Goal: Navigation & Orientation: Find specific page/section

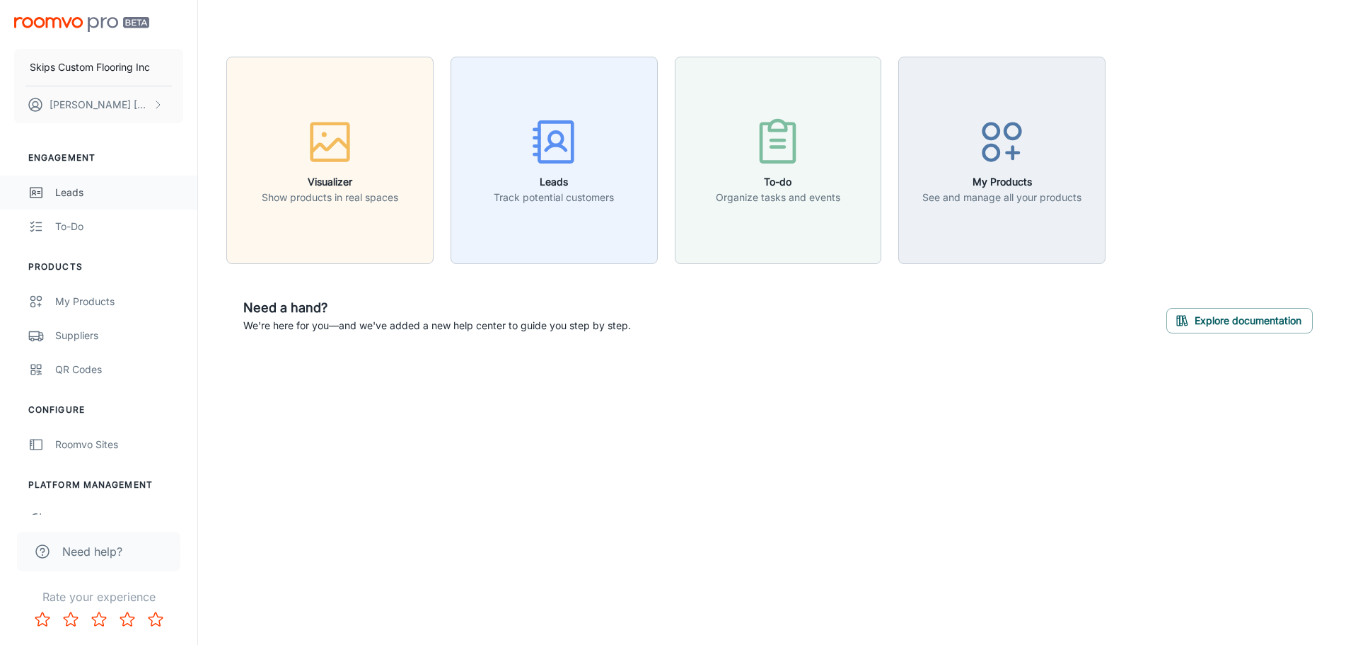
click at [78, 190] on div "Leads" at bounding box center [119, 193] width 128 height 16
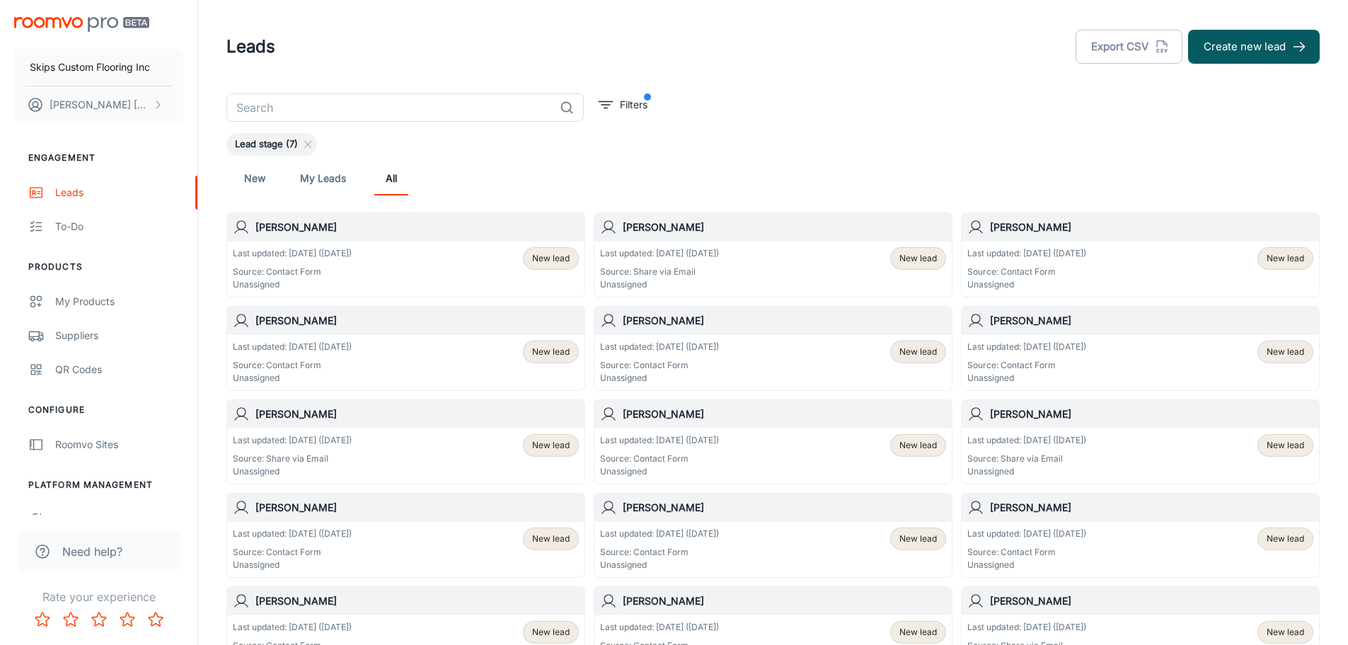
click at [317, 183] on link "My Leads" at bounding box center [323, 178] width 46 height 34
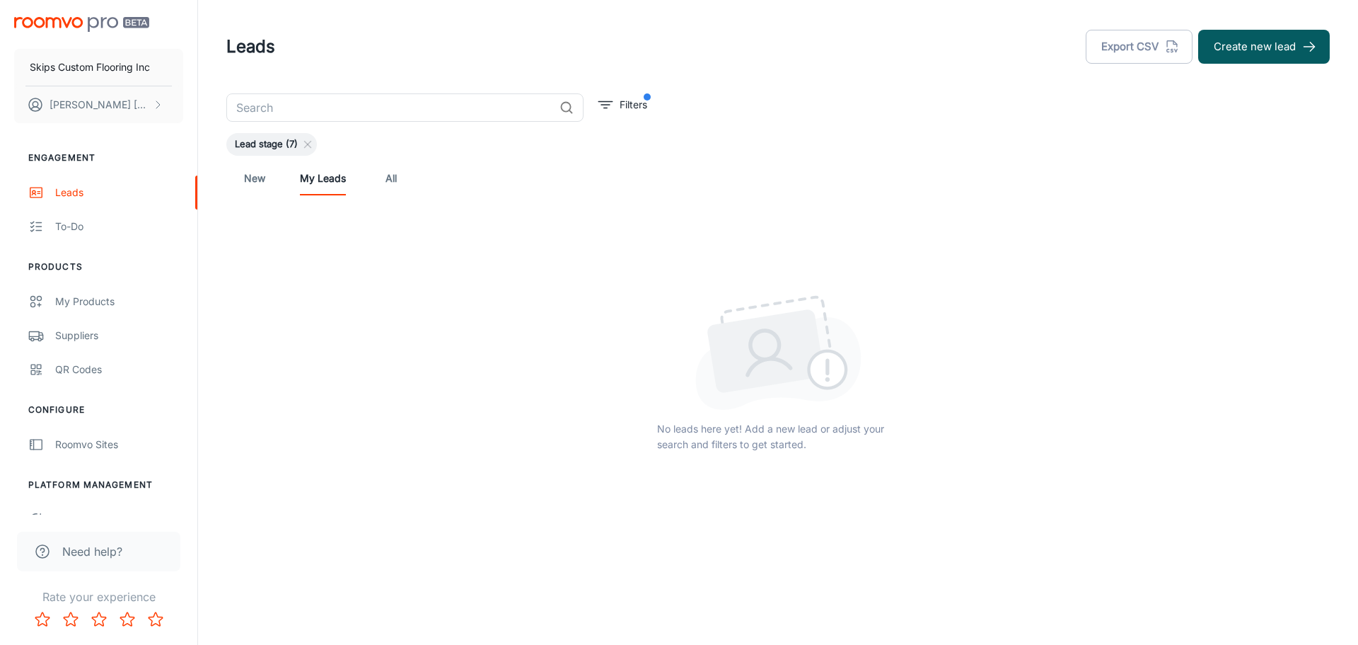
click at [253, 175] on link "New" at bounding box center [255, 178] width 34 height 34
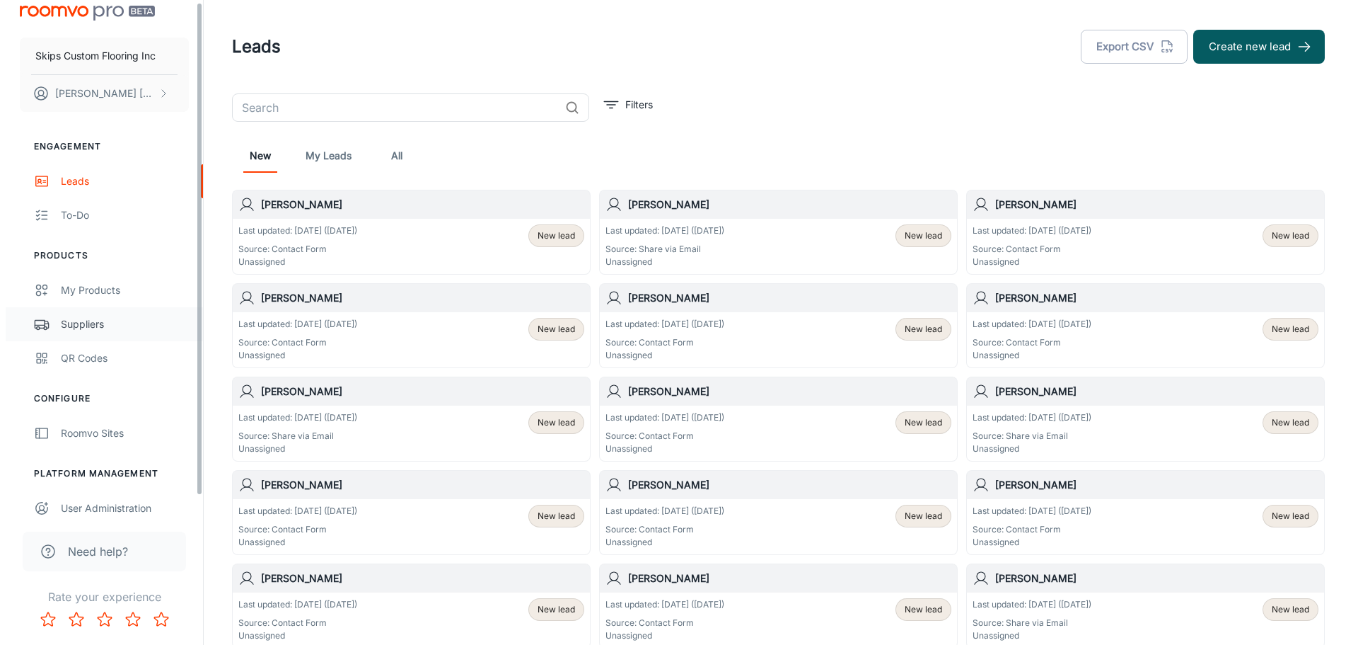
scroll to position [22, 0]
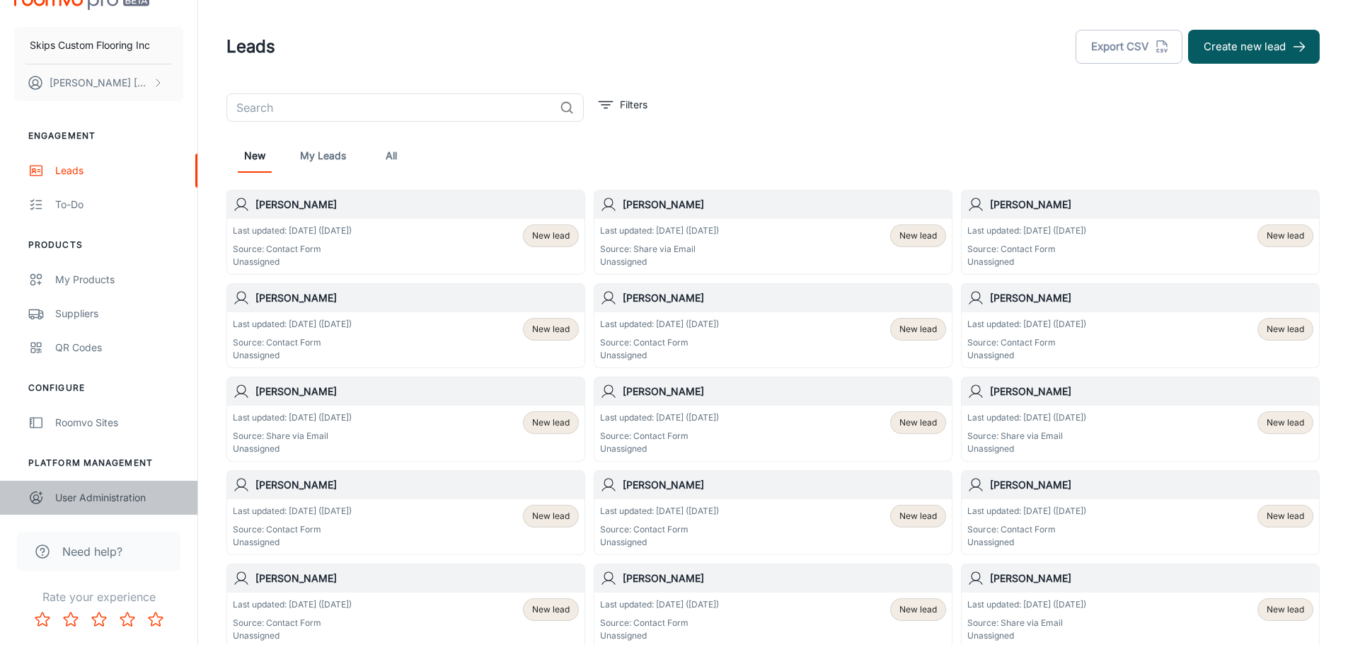
click at [111, 495] on div "User Administration" at bounding box center [119, 498] width 128 height 16
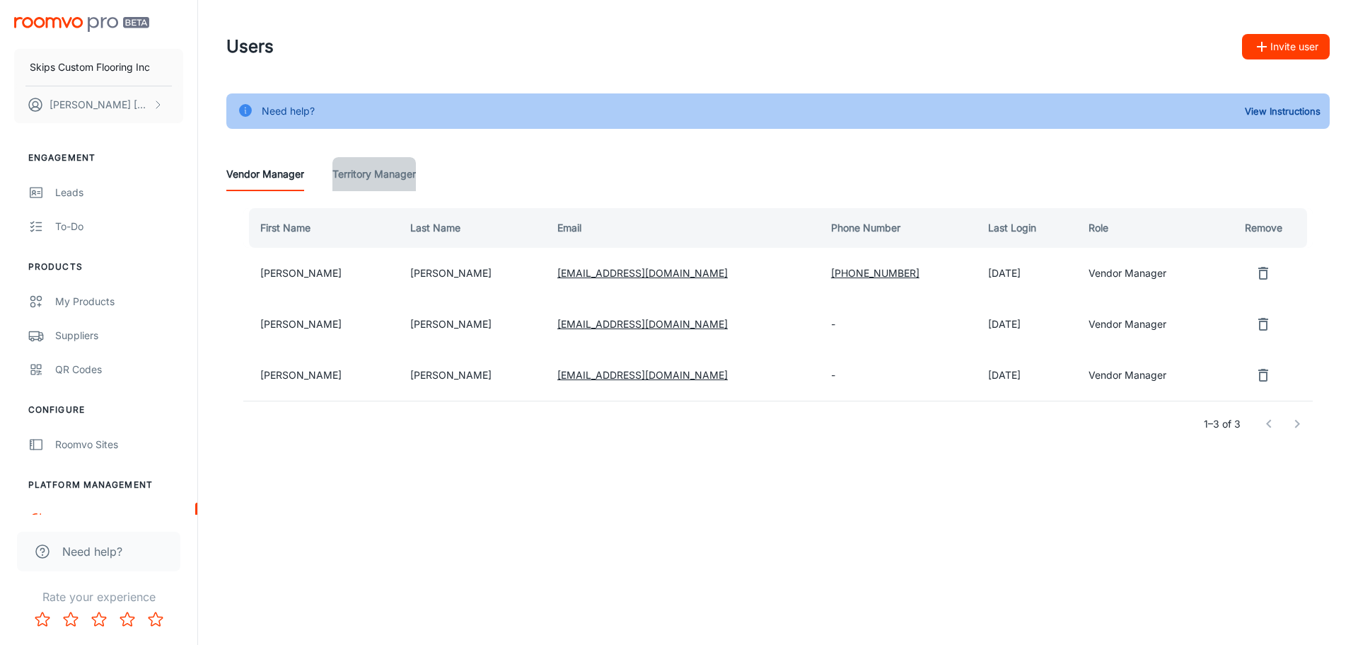
click at [366, 175] on Manager "Territory Manager" at bounding box center [374, 174] width 83 height 34
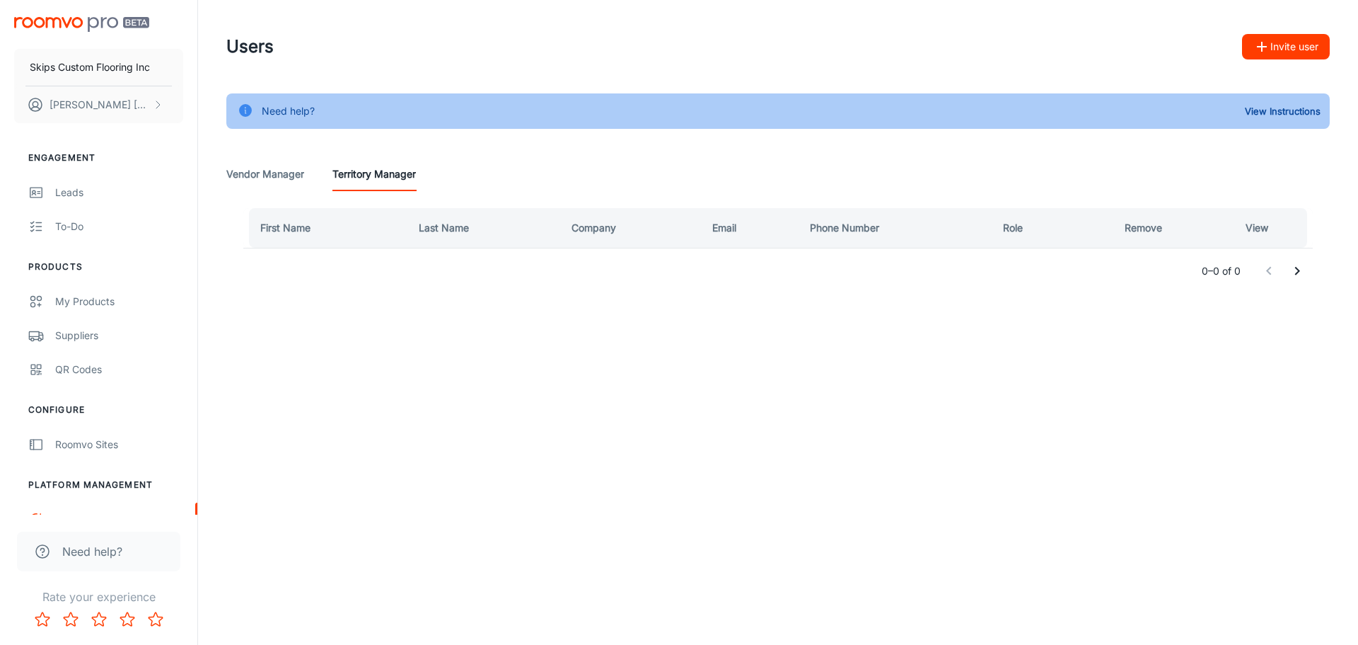
click at [1297, 46] on button "Invite user" at bounding box center [1286, 46] width 88 height 25
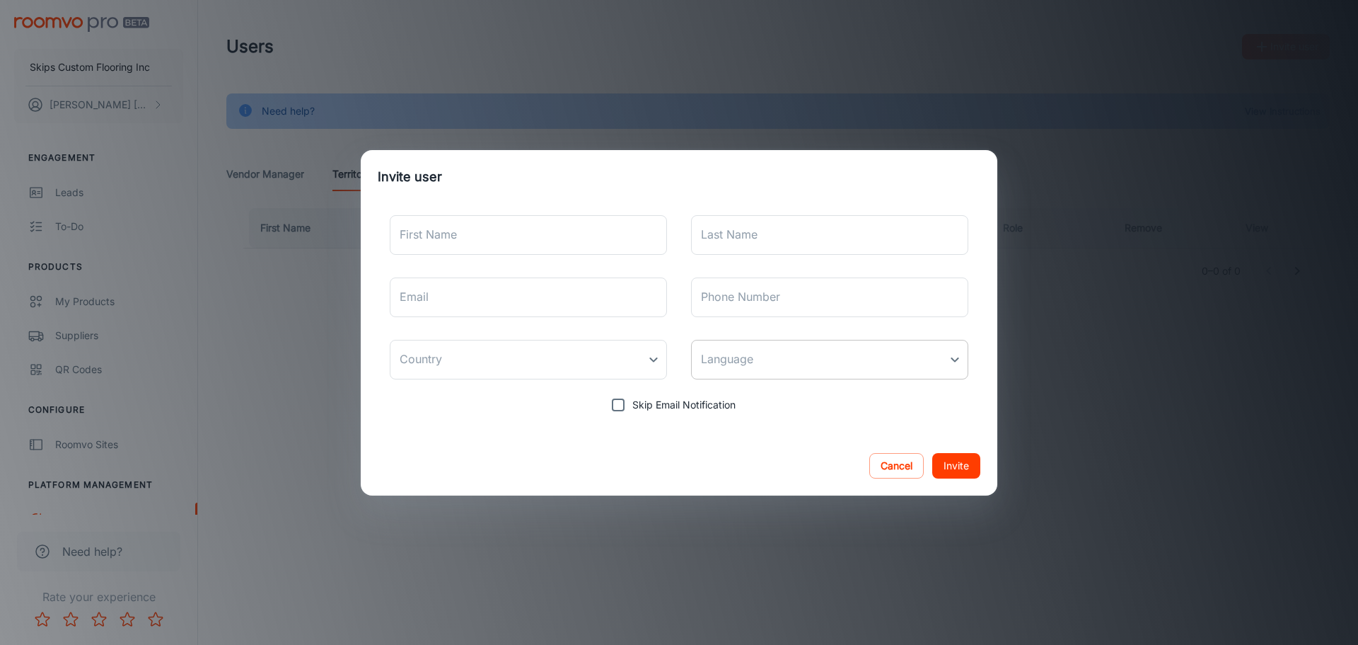
click at [756, 358] on body "Skips Custom Flooring Inc [PERSON_NAME] Engagement Leads To-do Products My Prod…" at bounding box center [679, 322] width 1358 height 645
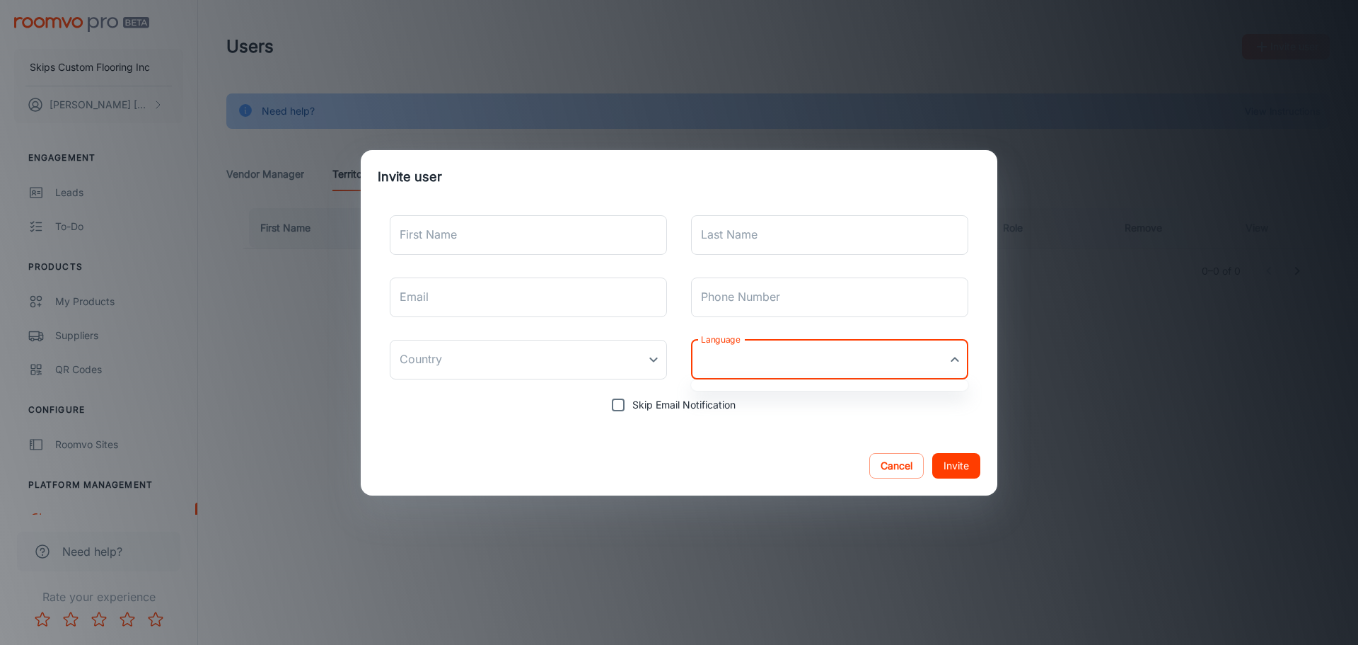
click at [756, 358] on div at bounding box center [679, 322] width 1358 height 645
click at [248, 386] on div "Invite user First Name First Name Last Name Last Name Email Email Phone Number …" at bounding box center [679, 322] width 1358 height 645
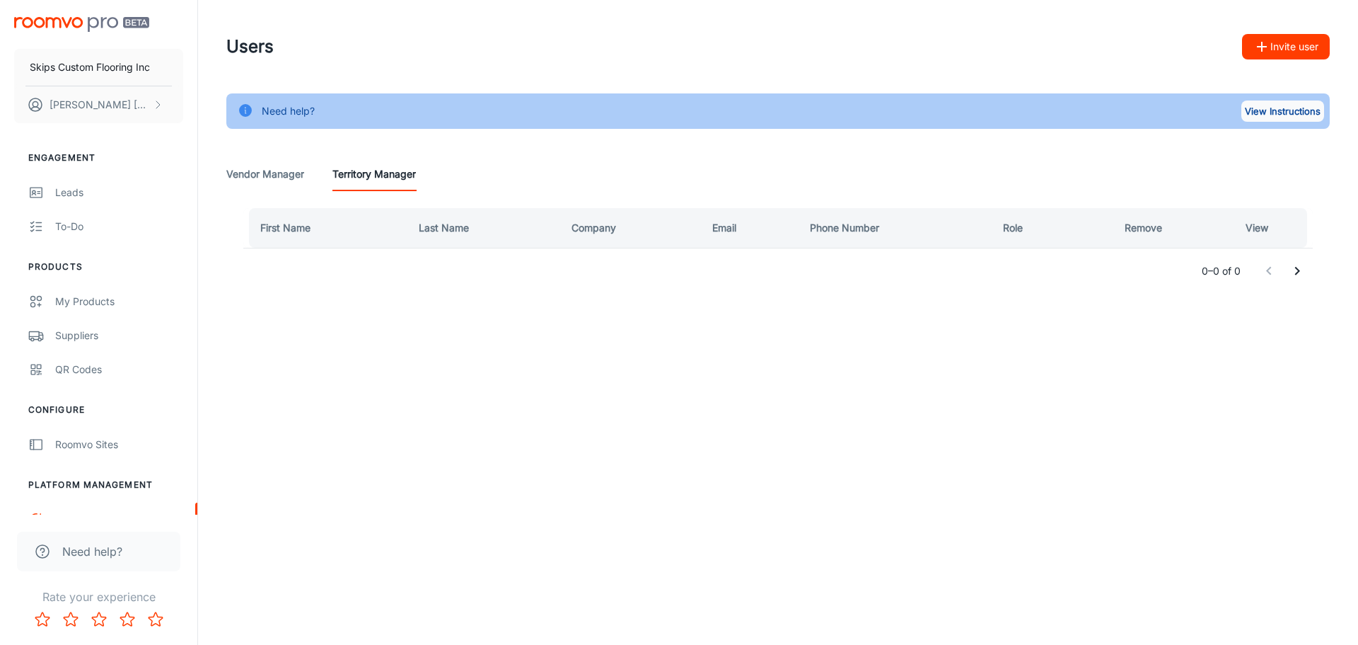
click at [1286, 111] on button "View Instructions" at bounding box center [1283, 110] width 83 height 21
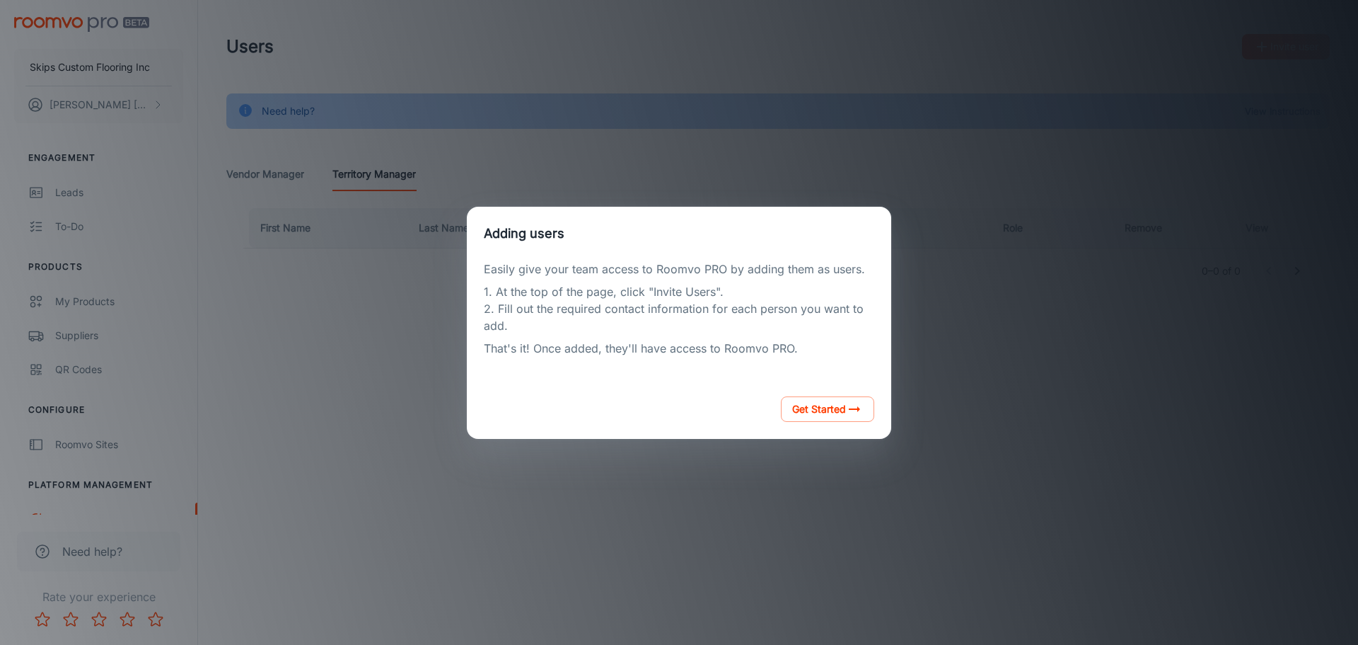
click at [613, 451] on div "Adding users Easily give your team access to Roomvo PRO by adding them as users…" at bounding box center [679, 322] width 1324 height 611
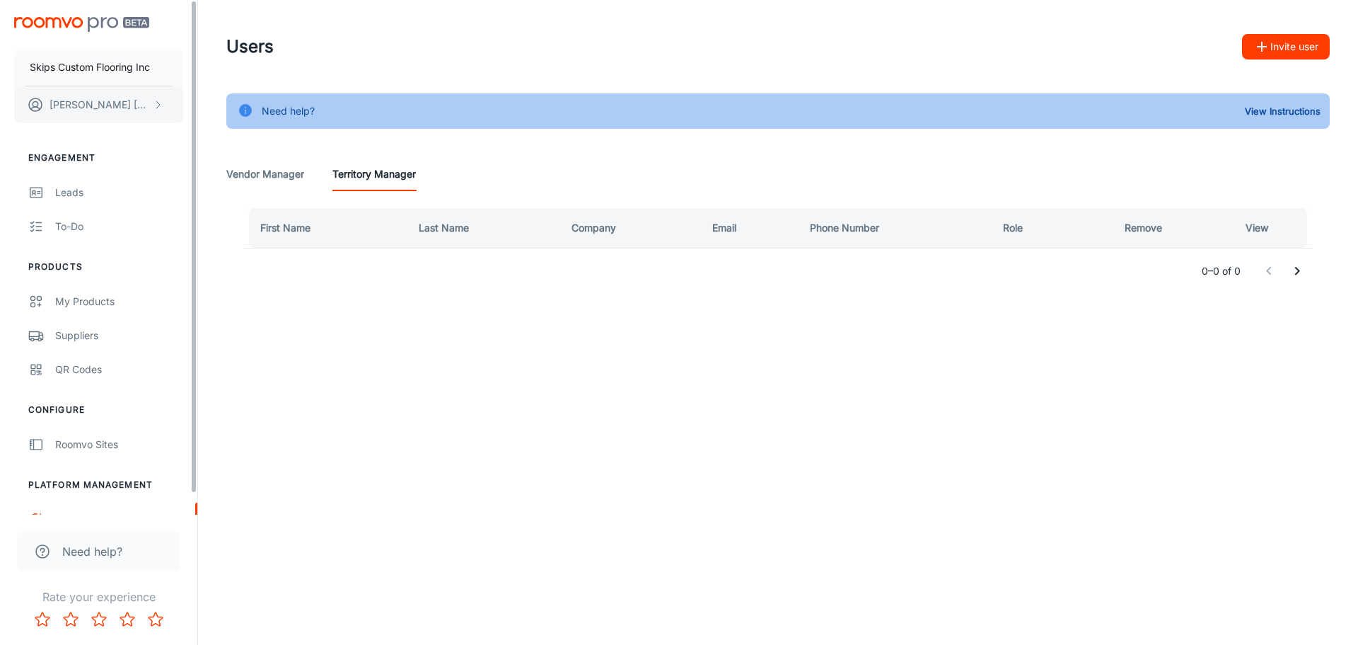
click at [104, 98] on button "[PERSON_NAME]" at bounding box center [98, 104] width 169 height 37
click at [215, 103] on li "User Profile" at bounding box center [221, 104] width 76 height 24
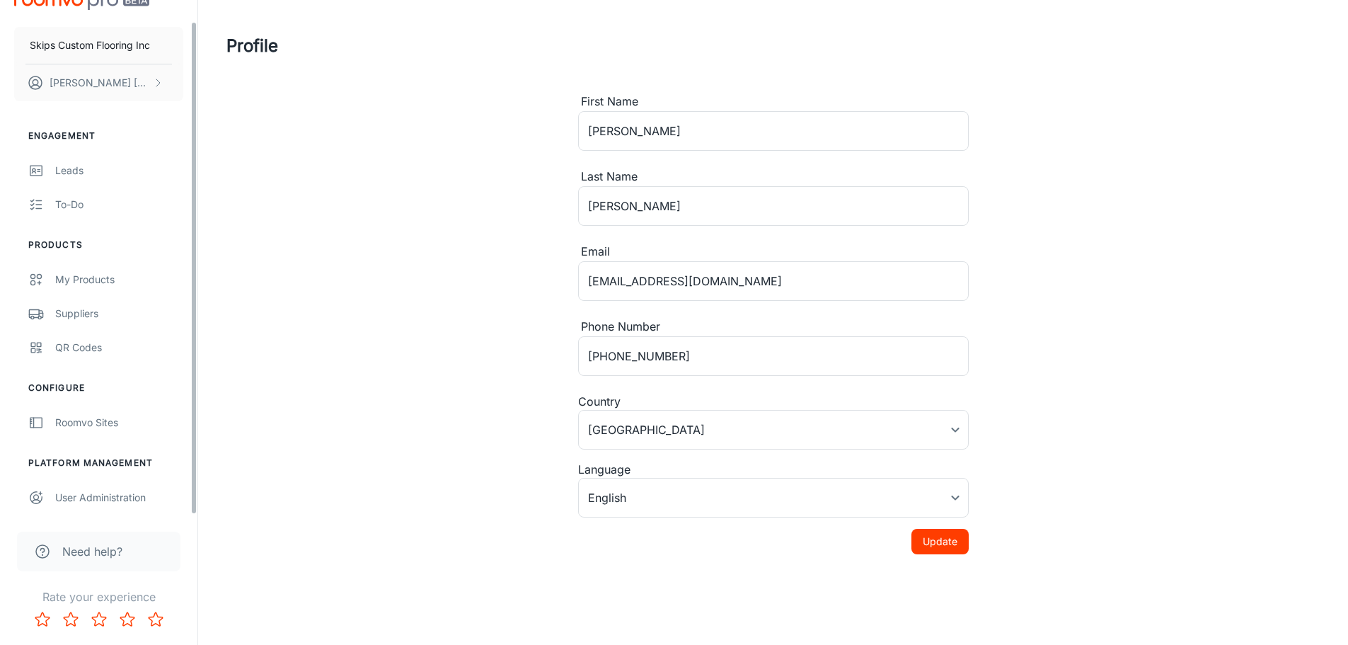
scroll to position [12, 0]
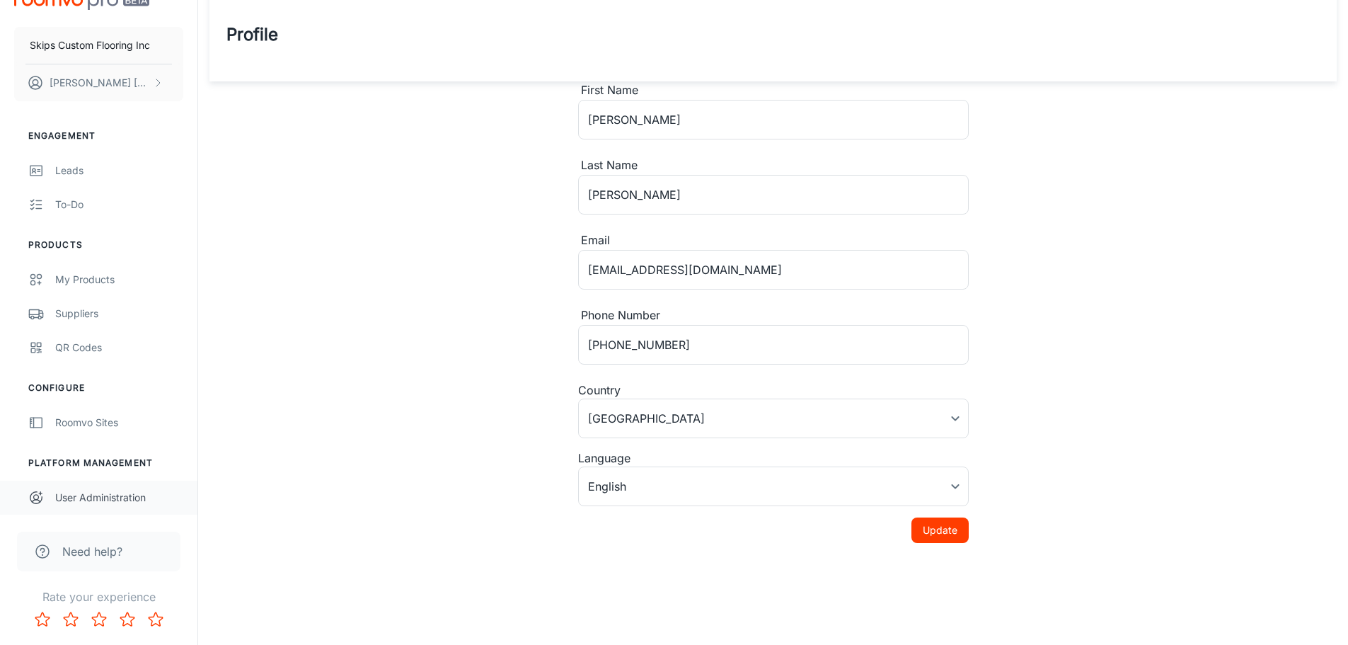
click at [106, 497] on div "User Administration" at bounding box center [119, 498] width 128 height 16
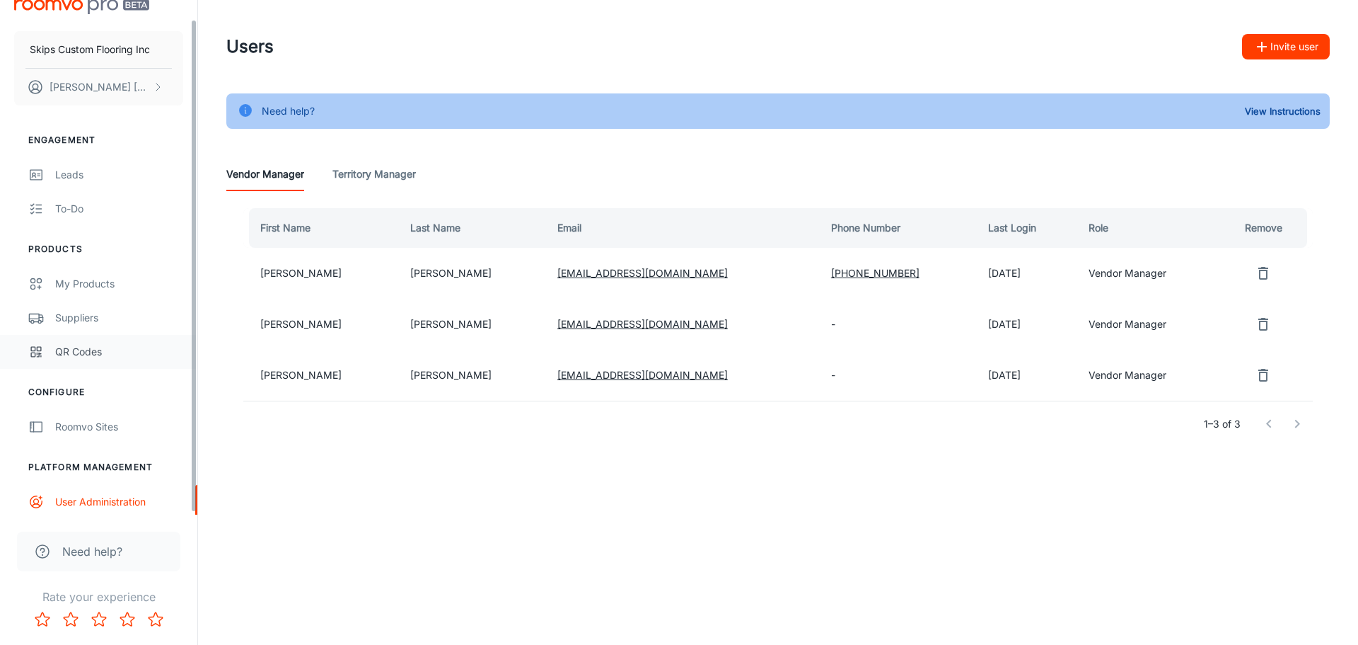
scroll to position [22, 0]
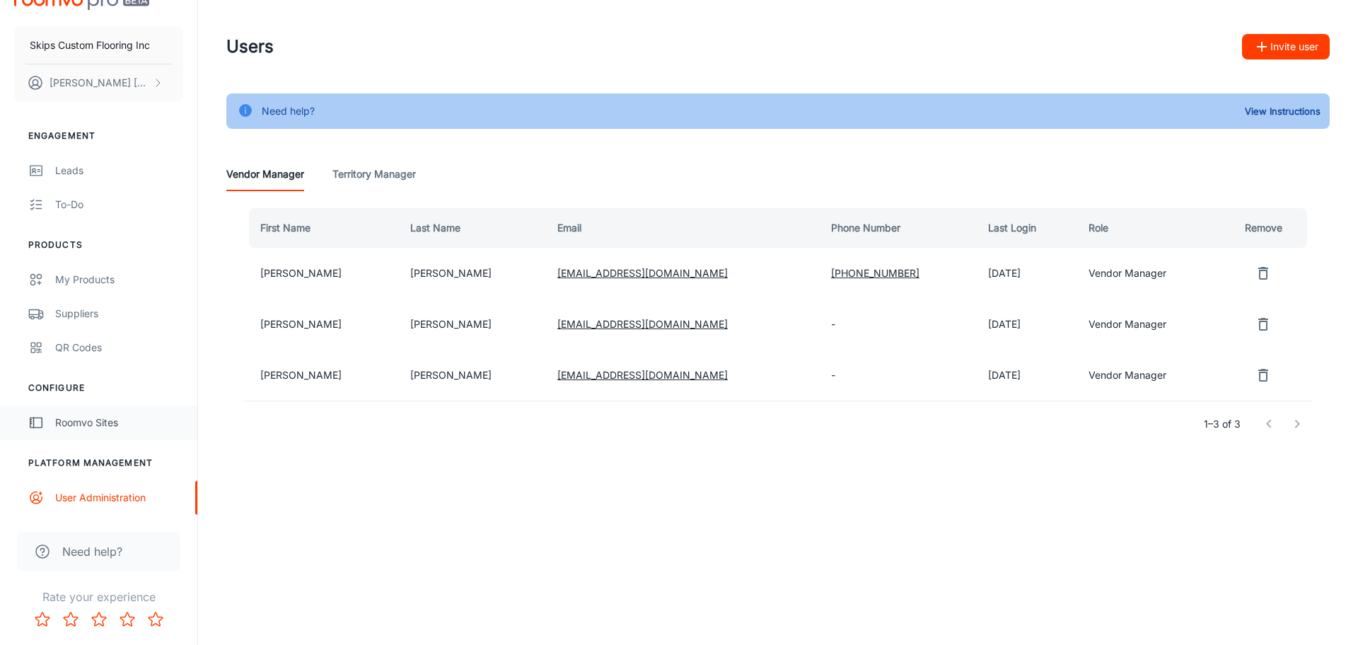
click at [105, 427] on div "Roomvo Sites" at bounding box center [119, 423] width 128 height 16
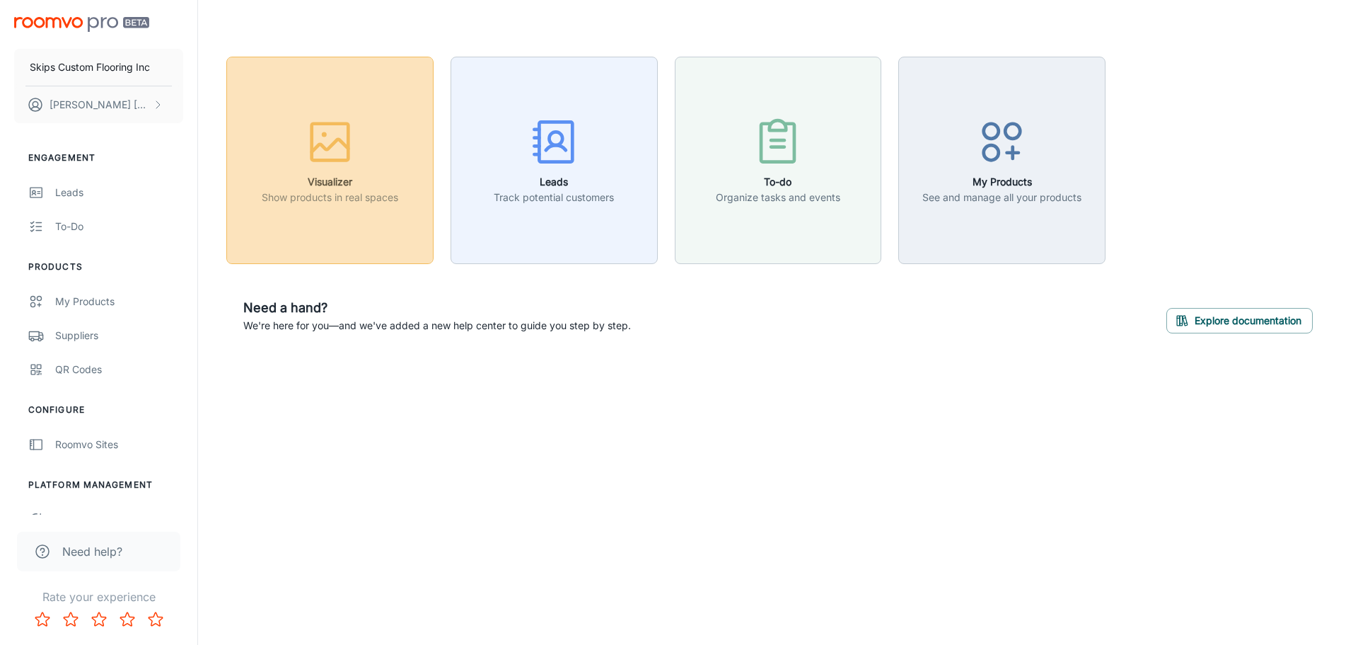
click at [357, 196] on p "Show products in real spaces" at bounding box center [330, 198] width 137 height 16
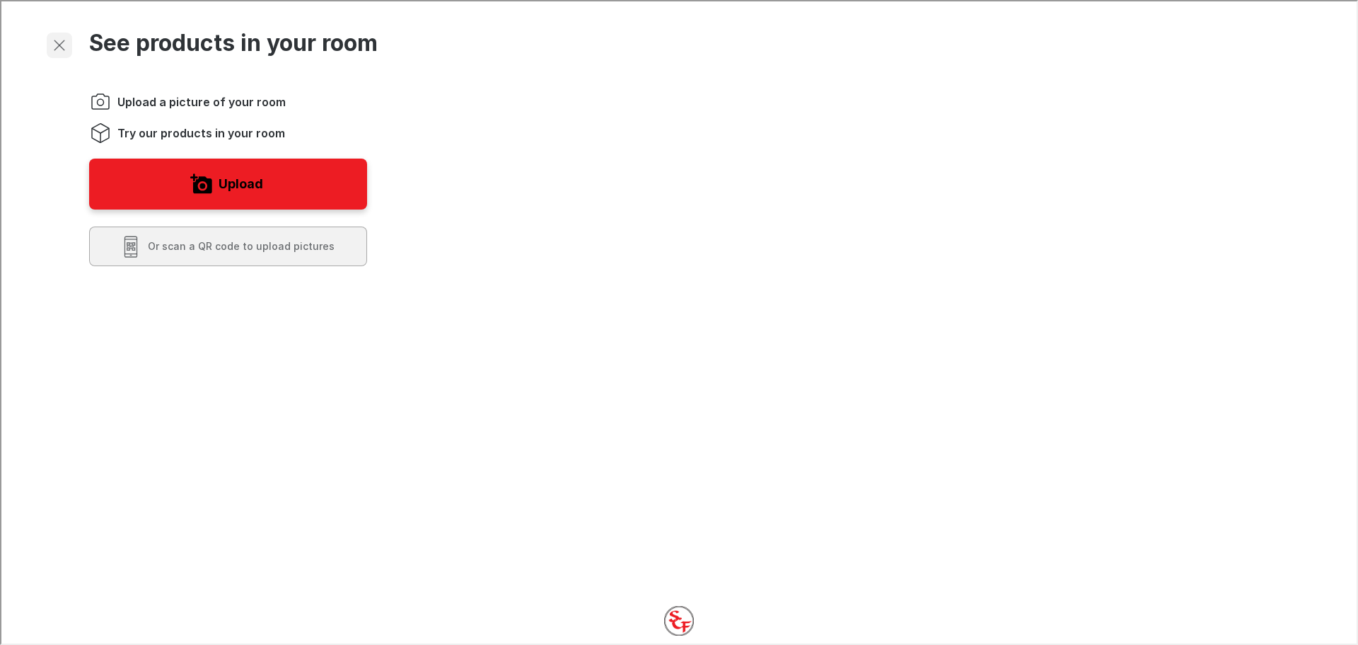
click at [60, 47] on icon "Exit visualizer" at bounding box center [58, 43] width 17 height 17
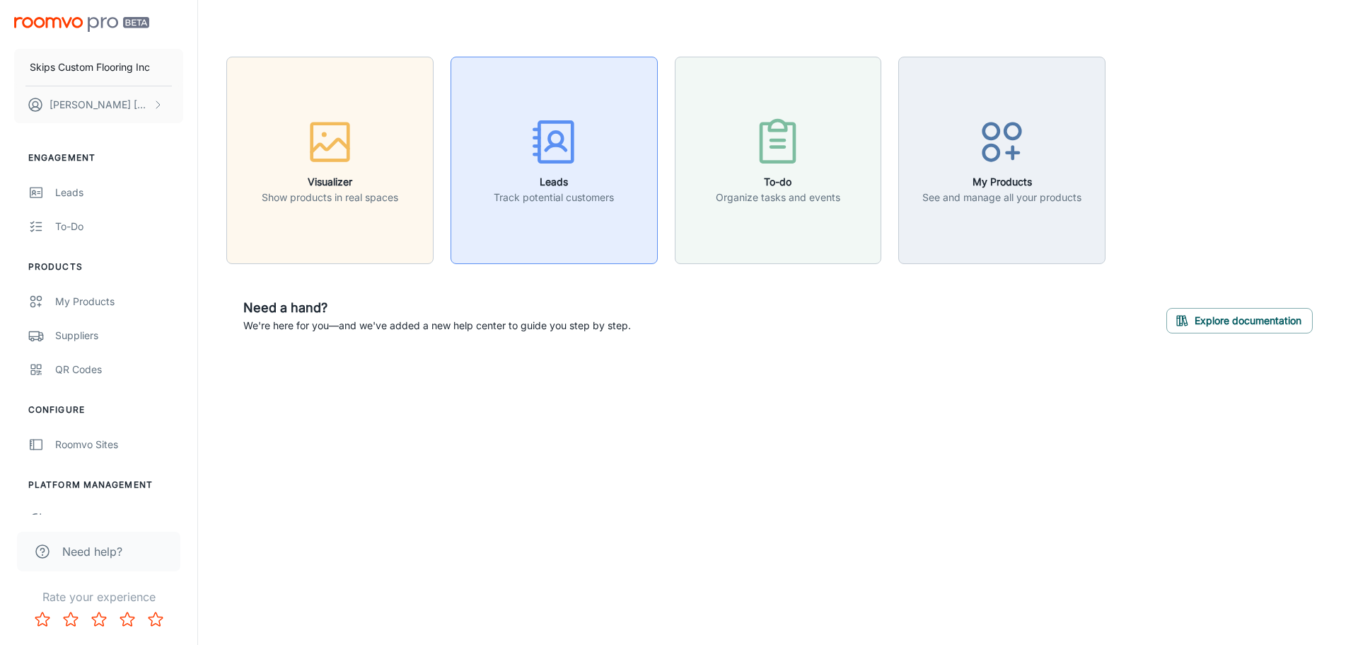
click at [588, 190] on p "Track potential customers" at bounding box center [554, 198] width 120 height 16
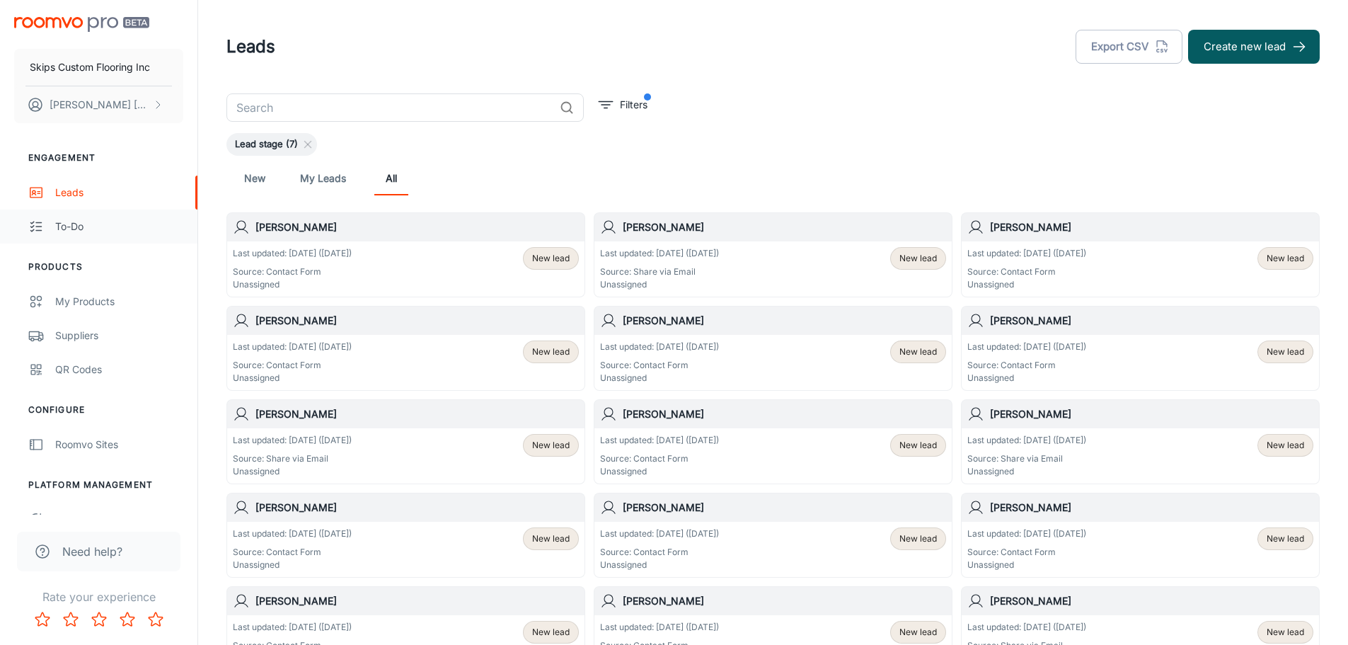
click at [105, 226] on div "To-do" at bounding box center [119, 227] width 128 height 16
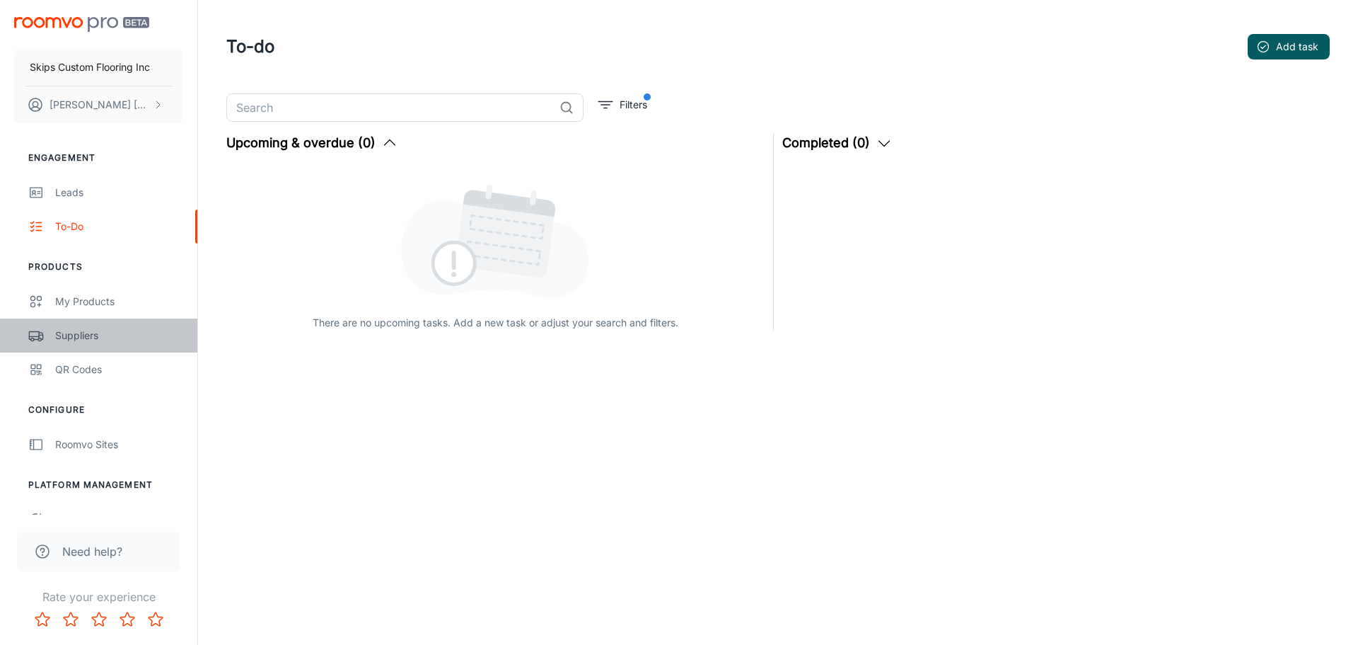
click at [112, 333] on div "Suppliers" at bounding box center [119, 336] width 128 height 16
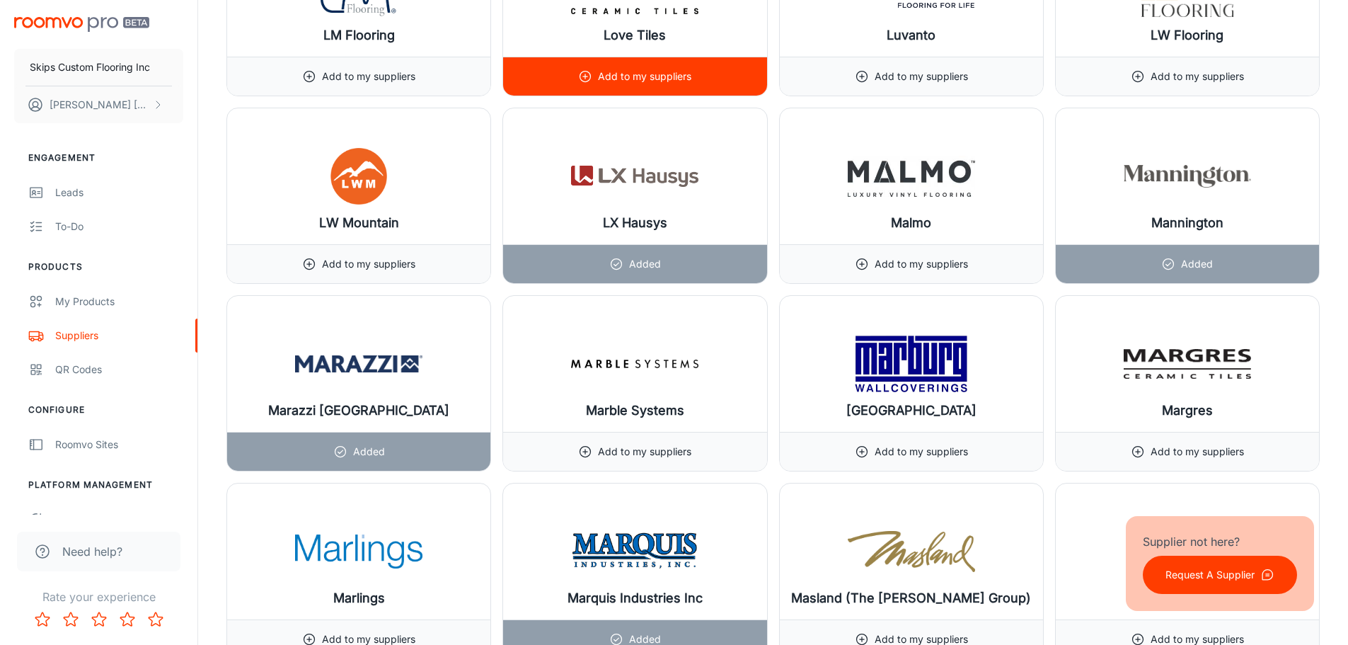
scroll to position [11320, 0]
